Goal: Task Accomplishment & Management: Complete application form

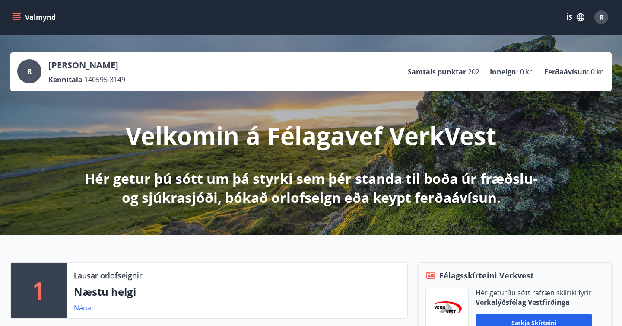
click at [36, 17] on button "Valmynd" at bounding box center [34, 18] width 49 height 16
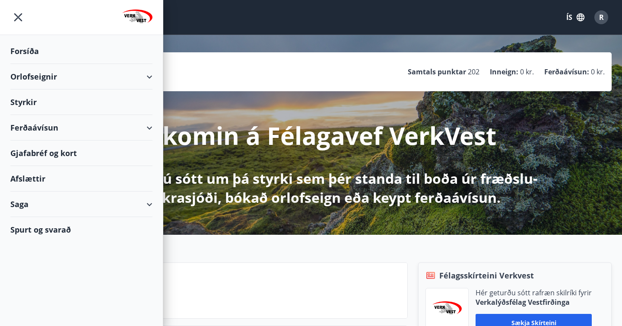
click at [24, 64] on div "Styrkir" at bounding box center [81, 51] width 142 height 26
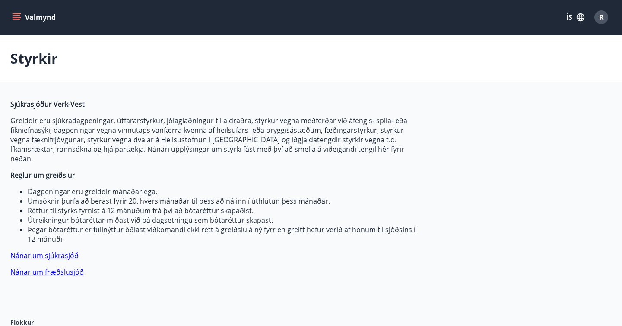
type input "***"
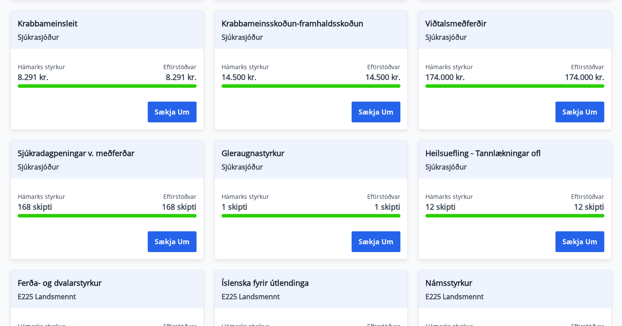
scroll to position [616, 0]
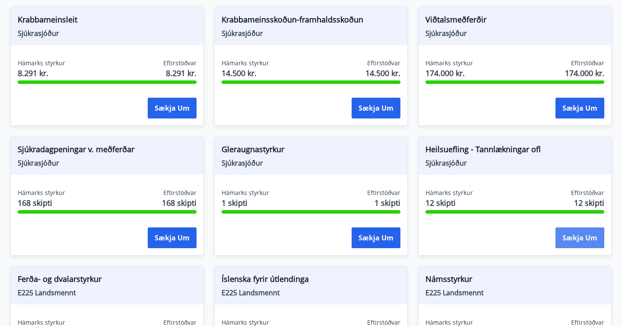
click at [577, 230] on button "Sækja um" at bounding box center [580, 237] width 49 height 21
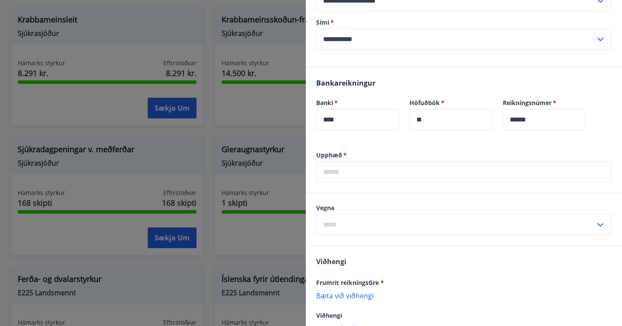
scroll to position [449, 0]
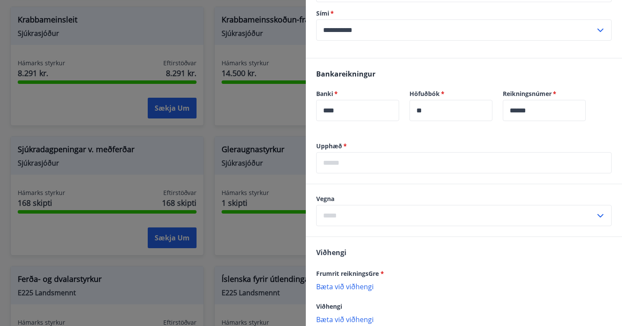
click at [444, 161] on input "text" at bounding box center [464, 162] width 296 height 21
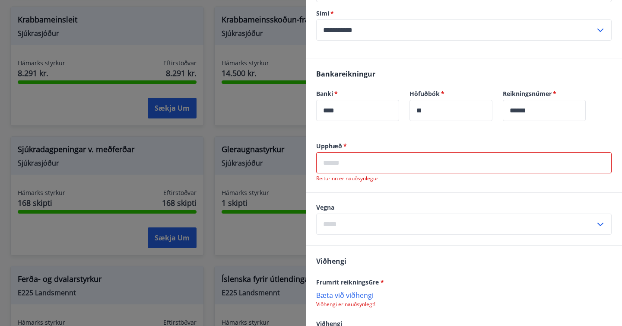
click at [474, 158] on input "text" at bounding box center [464, 162] width 296 height 21
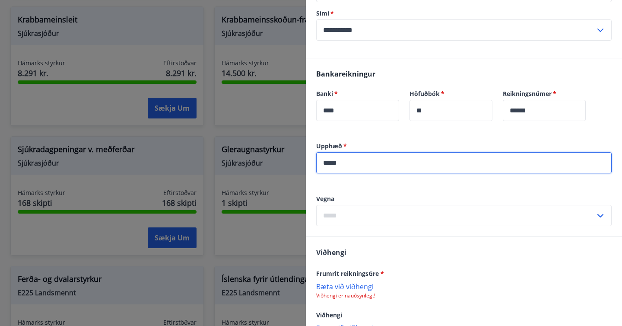
type input "*****"
click at [469, 214] on input "text" at bounding box center [455, 215] width 279 height 21
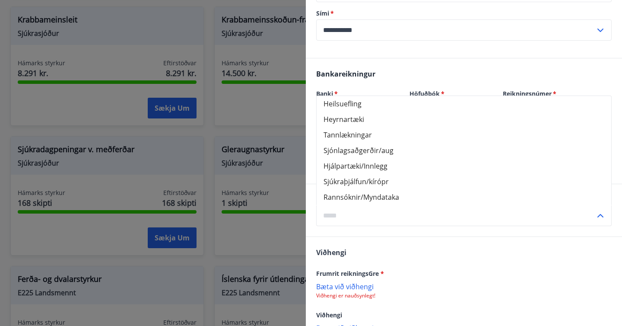
click at [444, 139] on li "Tannlækningar" at bounding box center [464, 135] width 295 height 16
type input "**********"
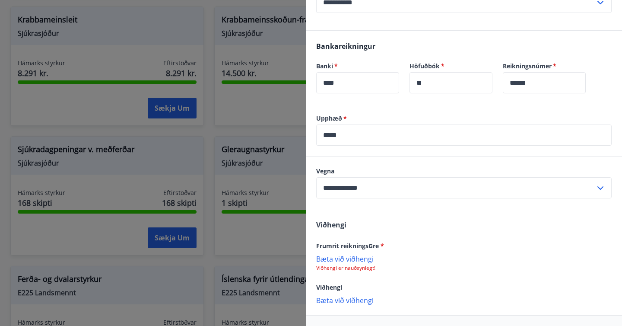
scroll to position [509, 0]
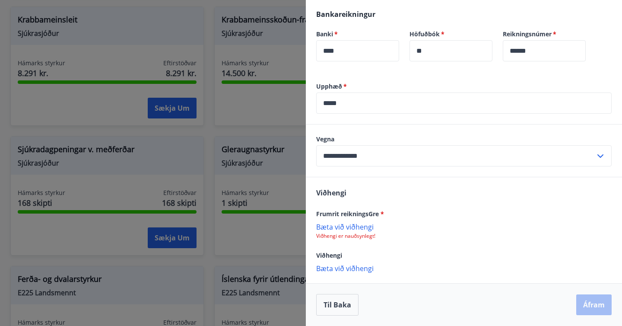
click at [366, 229] on p "Bæta við viðhengi" at bounding box center [464, 226] width 296 height 9
click at [593, 305] on button "Áfram" at bounding box center [594, 305] width 35 height 21
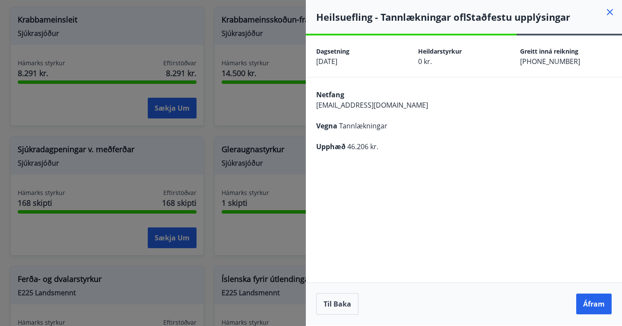
click at [593, 305] on button "Áfram" at bounding box center [594, 303] width 35 height 21
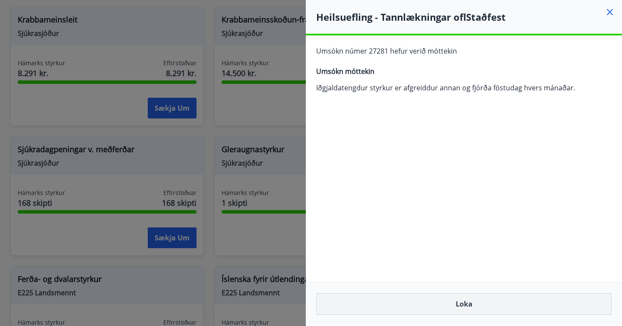
click at [494, 301] on button "Loka" at bounding box center [464, 304] width 296 height 22
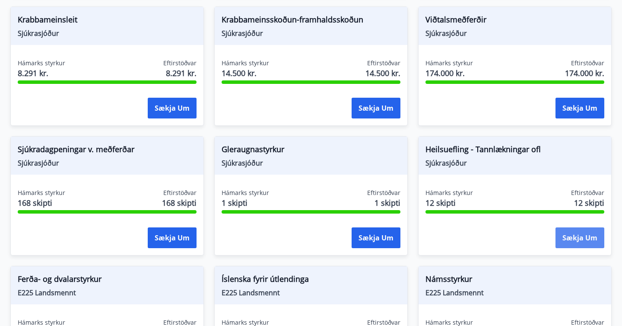
click at [567, 227] on button "Sækja um" at bounding box center [580, 237] width 49 height 21
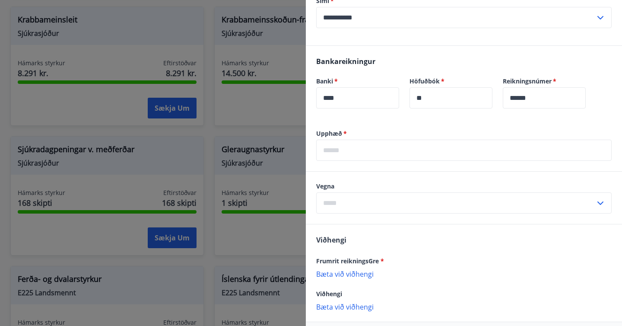
scroll to position [500, 0]
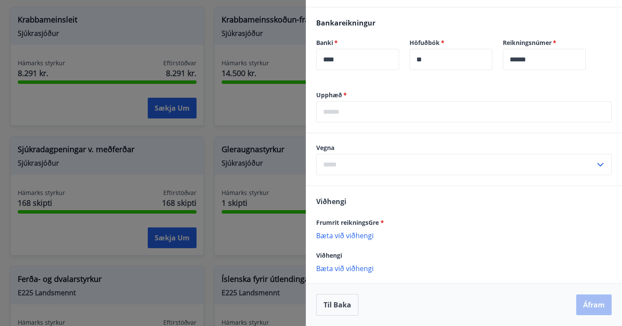
click at [439, 116] on input "text" at bounding box center [464, 111] width 296 height 21
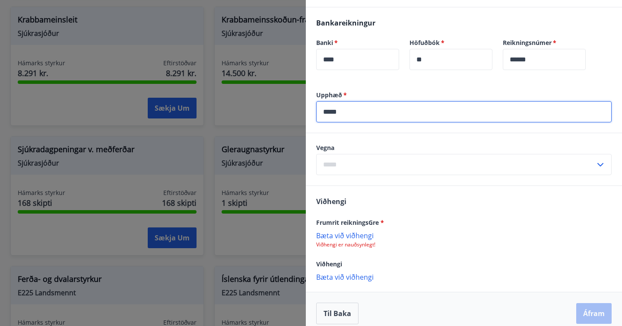
type input "*****"
click at [429, 167] on input "text" at bounding box center [455, 164] width 279 height 21
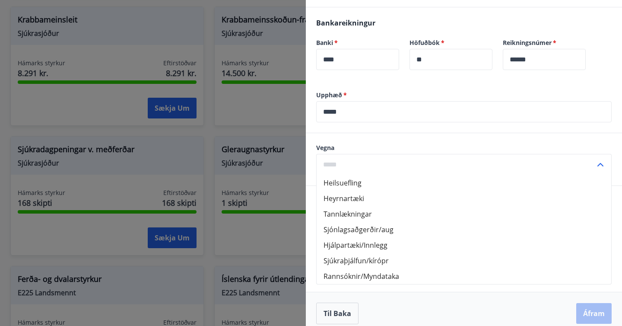
click at [414, 210] on li "Tannlækningar" at bounding box center [464, 214] width 295 height 16
type input "**********"
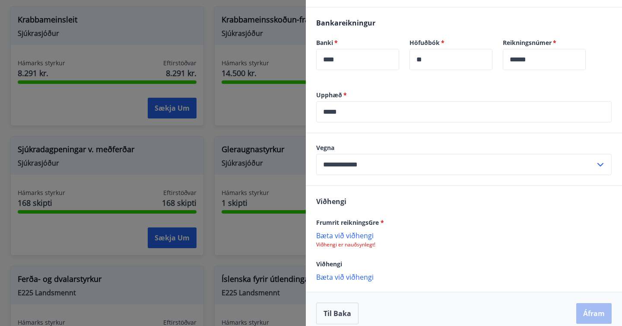
click at [353, 236] on p "Bæta við viðhengi" at bounding box center [464, 235] width 296 height 9
click at [583, 310] on button "Áfram" at bounding box center [594, 314] width 35 height 21
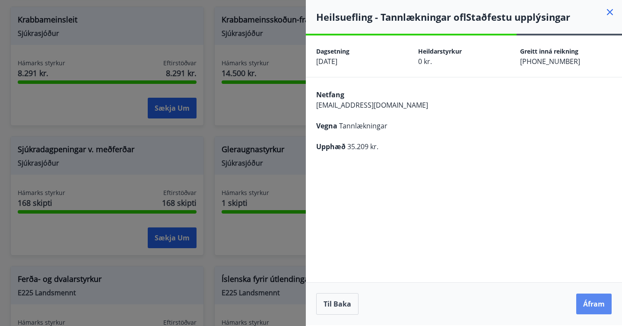
click at [591, 303] on button "Áfram" at bounding box center [594, 303] width 35 height 21
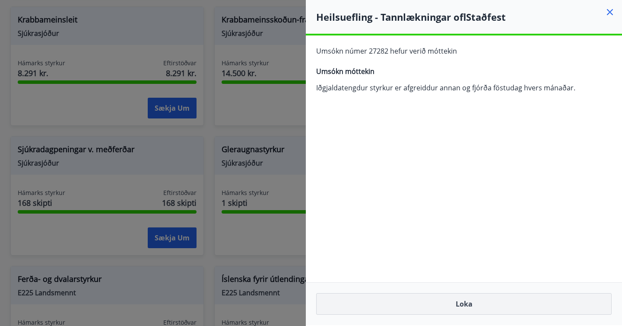
click at [481, 303] on button "Loka" at bounding box center [464, 304] width 296 height 22
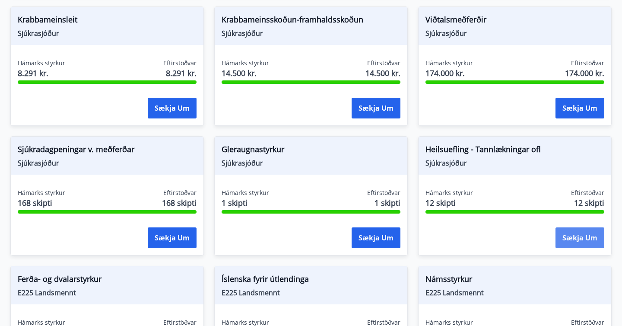
click at [581, 227] on button "Sækja um" at bounding box center [580, 237] width 49 height 21
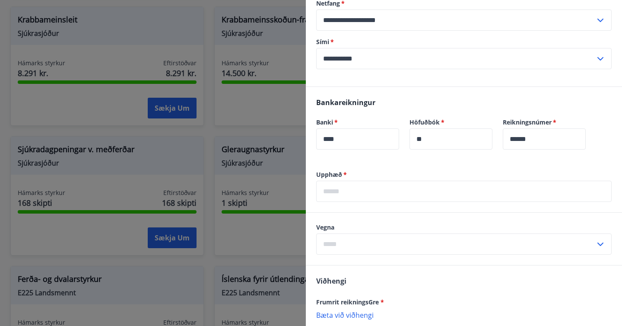
scroll to position [500, 0]
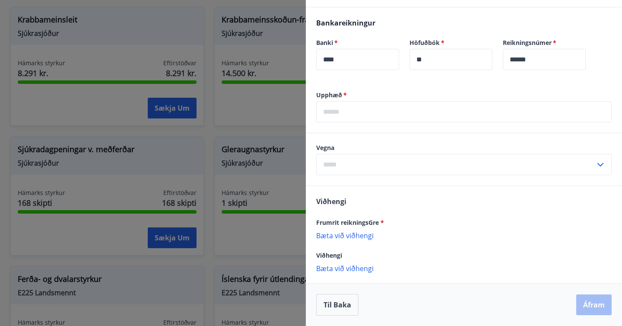
click at [389, 110] on input "text" at bounding box center [464, 111] width 296 height 21
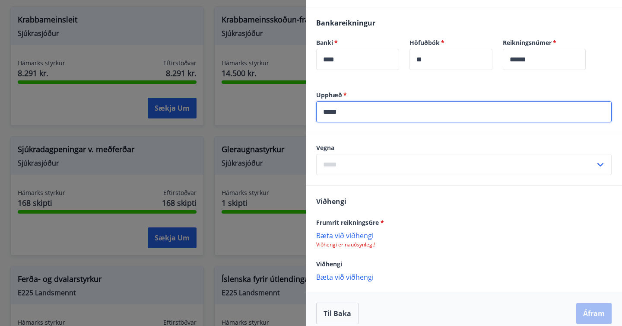
type input "*****"
click at [382, 166] on input "text" at bounding box center [455, 164] width 279 height 21
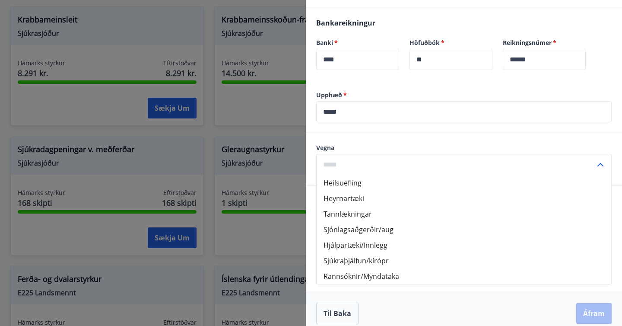
click at [374, 208] on li "Tannlækningar" at bounding box center [464, 214] width 295 height 16
type input "**********"
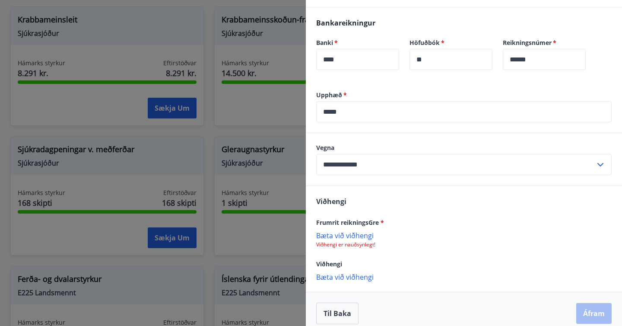
click at [354, 235] on p "Bæta við viðhengi" at bounding box center [464, 235] width 296 height 9
click at [594, 316] on button "Áfram" at bounding box center [594, 314] width 35 height 21
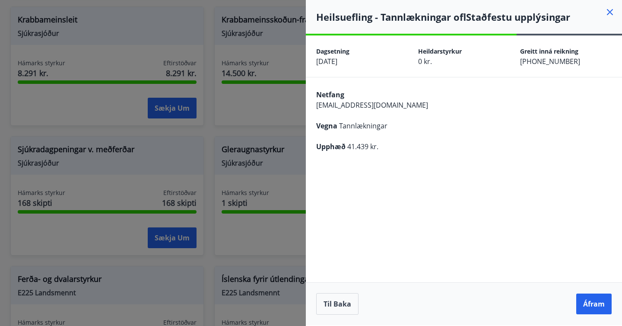
scroll to position [0, 0]
click at [591, 308] on button "Áfram" at bounding box center [594, 303] width 35 height 21
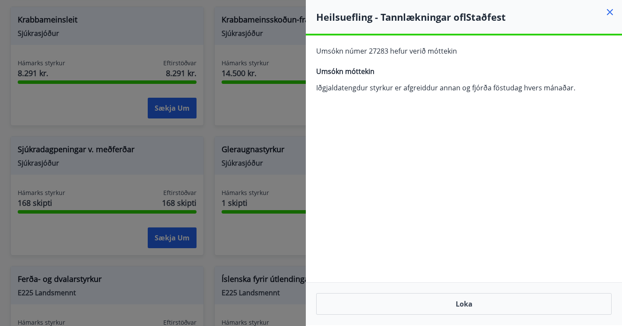
click at [583, 144] on div "Dagsetning [DATE] Heildarstyrkur 12 skipti Eftirstöðvar 12 skipti Greiddir eru …" at bounding box center [464, 180] width 316 height 290
click at [468, 305] on button "Loka" at bounding box center [464, 304] width 296 height 22
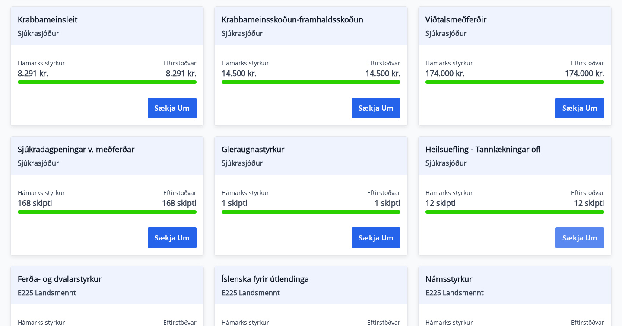
click at [569, 227] on button "Sækja um" at bounding box center [580, 237] width 49 height 21
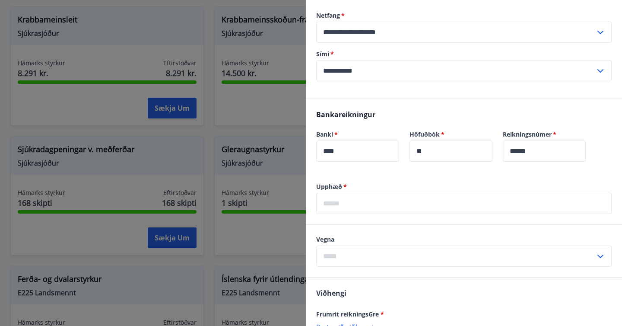
scroll to position [500, 0]
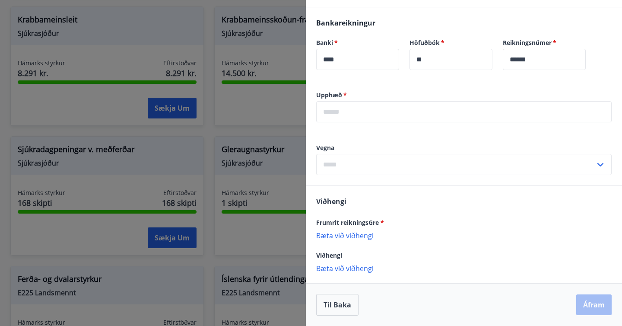
click at [388, 163] on input "text" at bounding box center [455, 164] width 279 height 21
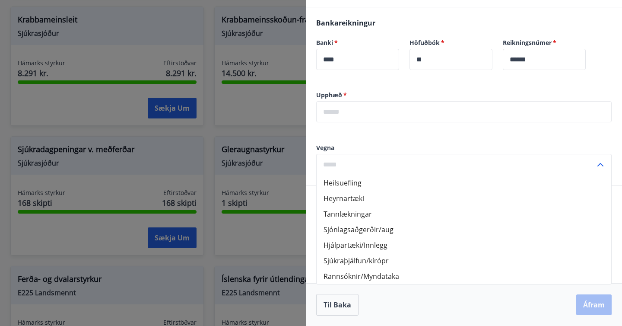
click at [524, 156] on input "text" at bounding box center [455, 164] width 279 height 21
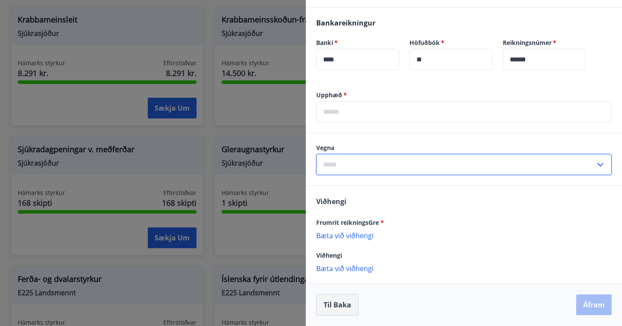
click at [338, 311] on button "Til baka" at bounding box center [337, 305] width 42 height 22
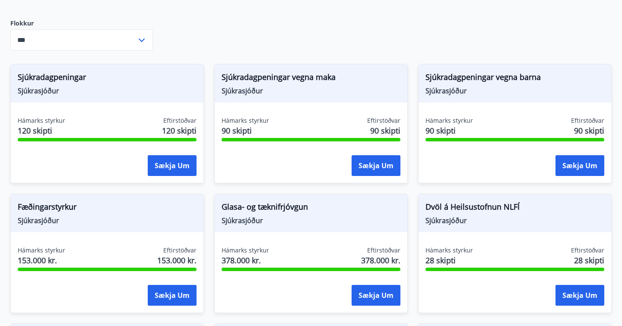
scroll to position [301, 0]
